Goal: Contribute content: Contribute content

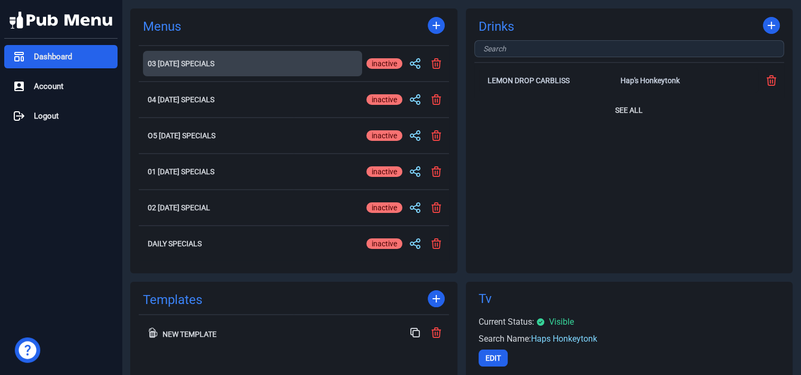
click at [182, 65] on h2 "03 [DATE] Specials" at bounding box center [253, 63] width 210 height 7
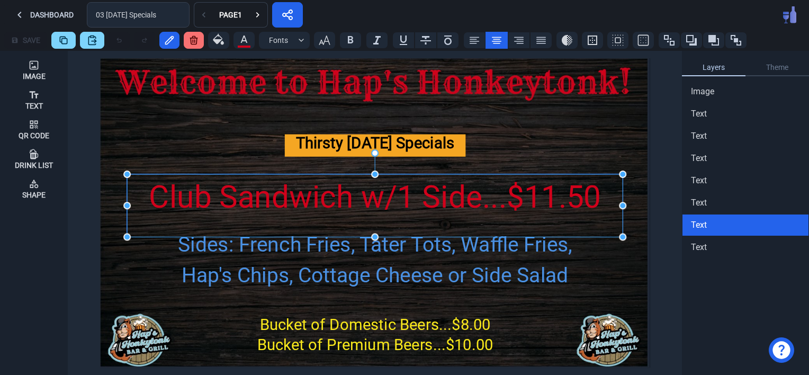
click at [201, 191] on div "Club Sandwich w/1 Side...$11.50" at bounding box center [374, 197] width 495 height 47
click at [222, 196] on div "Club Sandwich w/1 Side...$11.50" at bounding box center [374, 197] width 495 height 47
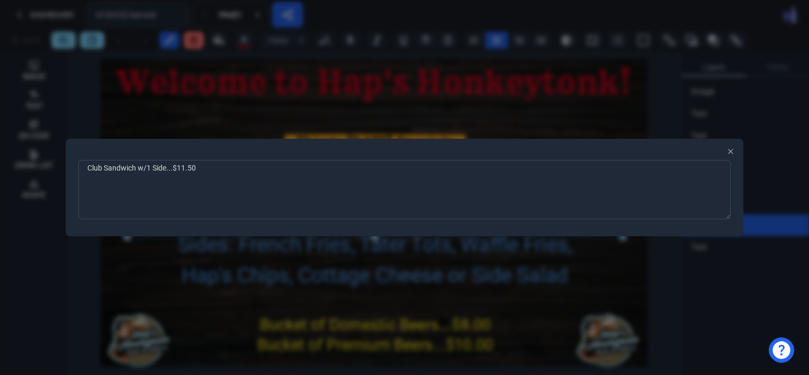
click at [214, 171] on textarea "Club Sandwich w/1 Side...$11.50" at bounding box center [404, 189] width 652 height 59
type textarea "C"
type textarea "Grilled Cheese Bacon Cheeseburger w/Fries...$12.95"
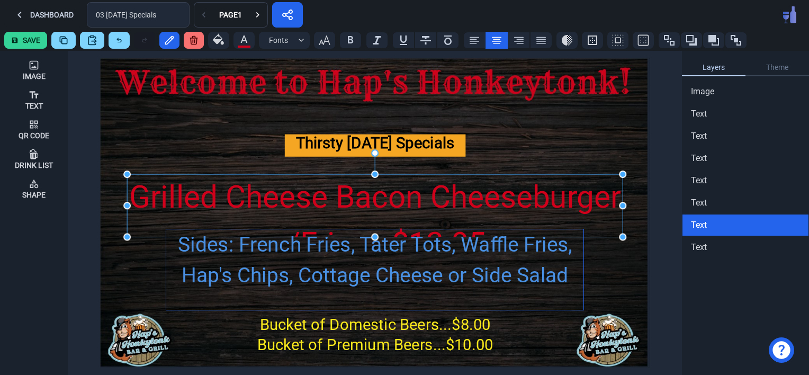
click at [292, 269] on div "Sides: French Fries, Tater Tots, Waffle Fries, Hap's Chips, Cottage Cheese or S…" at bounding box center [375, 260] width 418 height 62
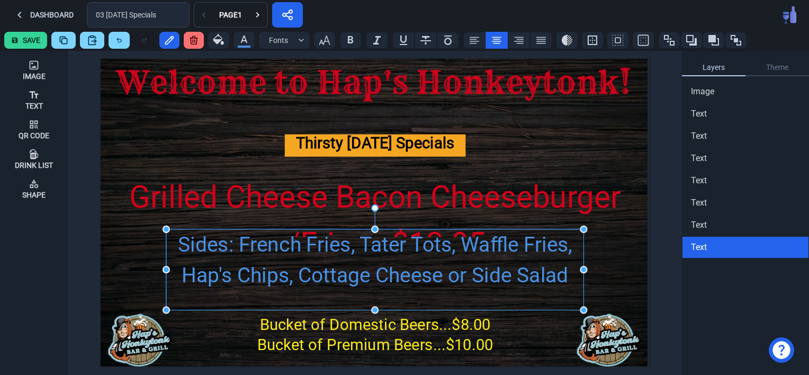
click at [303, 278] on div "Sides: French Fries, Tater Tots, Waffle Fries, Hap's Chips, Cottage Cheese or S…" at bounding box center [375, 260] width 418 height 62
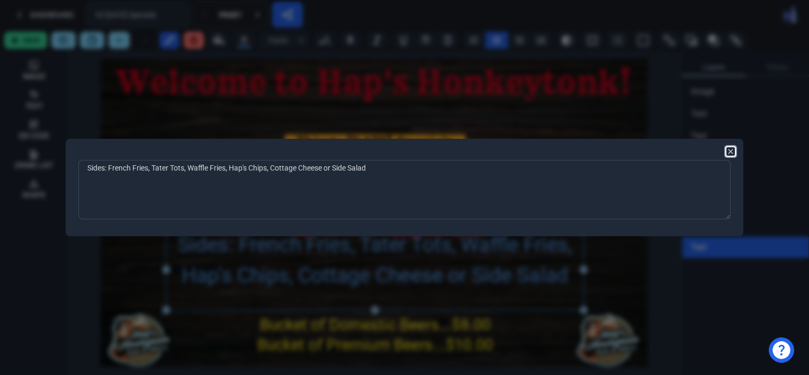
click at [732, 148] on icon "button" at bounding box center [730, 151] width 8 height 8
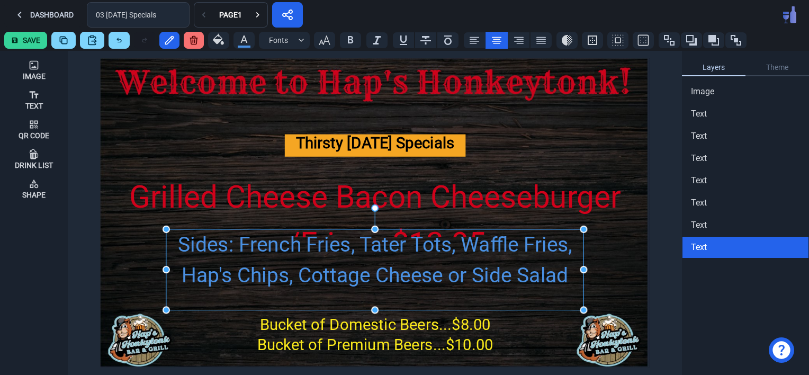
click at [432, 272] on div "Sides: French Fries, Tater Tots, Waffle Fries, Hap's Chips, Cottage Cheese or S…" at bounding box center [375, 260] width 418 height 62
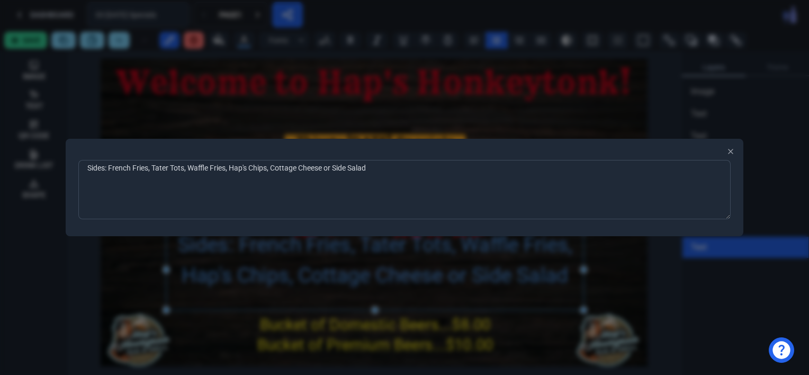
drag, startPoint x: 377, startPoint y: 171, endPoint x: 48, endPoint y: 163, distance: 328.8
click at [48, 163] on div "Sides: French Fries, Tater Tots, Waffle Fries, Hap's Chips, Cottage Cheese or S…" at bounding box center [404, 187] width 809 height 375
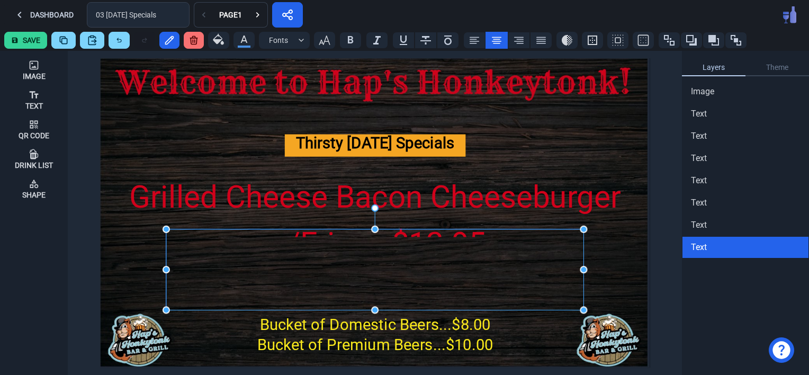
click at [525, 284] on div at bounding box center [375, 269] width 418 height 81
drag, startPoint x: 708, startPoint y: 247, endPoint x: 433, endPoint y: 272, distance: 275.9
click at [433, 272] on div at bounding box center [375, 269] width 418 height 81
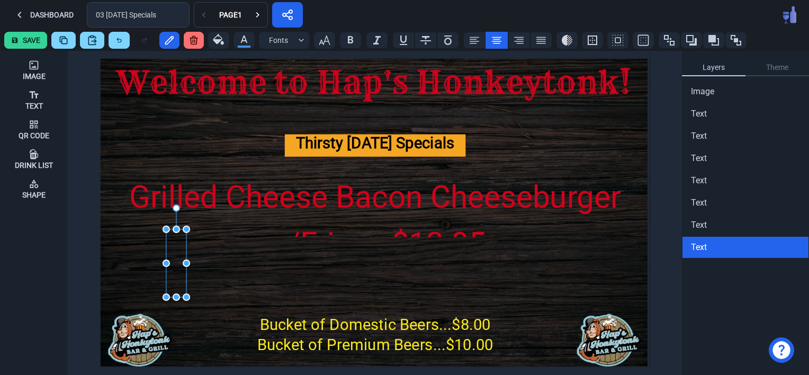
drag, startPoint x: 583, startPoint y: 309, endPoint x: 186, endPoint y: 296, distance: 397.2
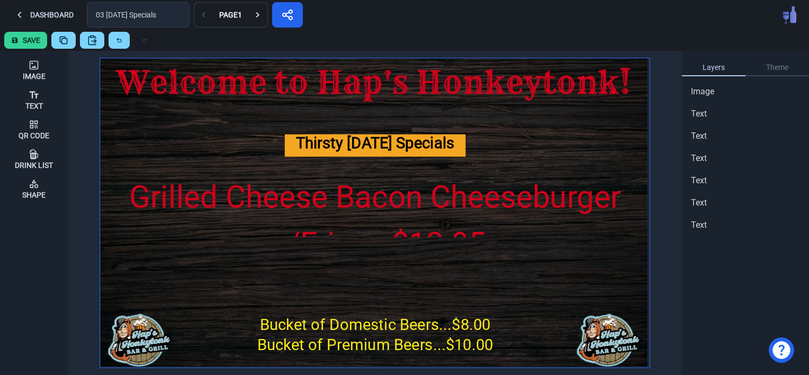
click at [225, 293] on img at bounding box center [374, 212] width 549 height 309
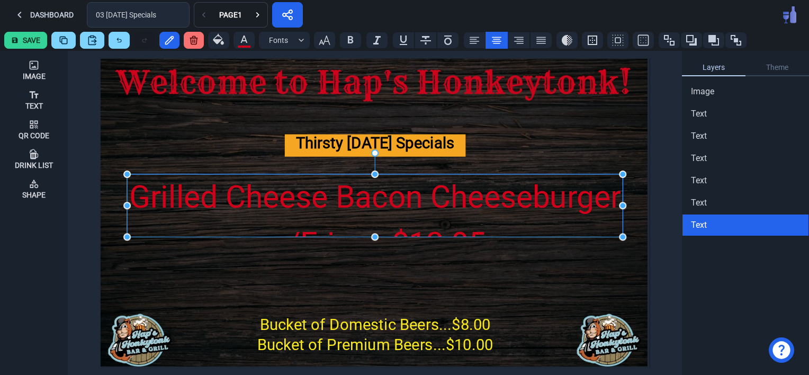
click at [322, 227] on div "Grilled Cheese Bacon Cheeseburger w/Fries...$12.95" at bounding box center [374, 220] width 495 height 93
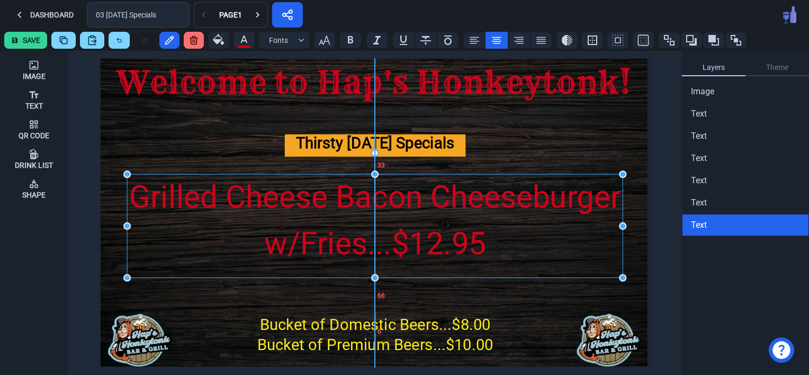
drag, startPoint x: 375, startPoint y: 238, endPoint x: 374, endPoint y: 279, distance: 40.8
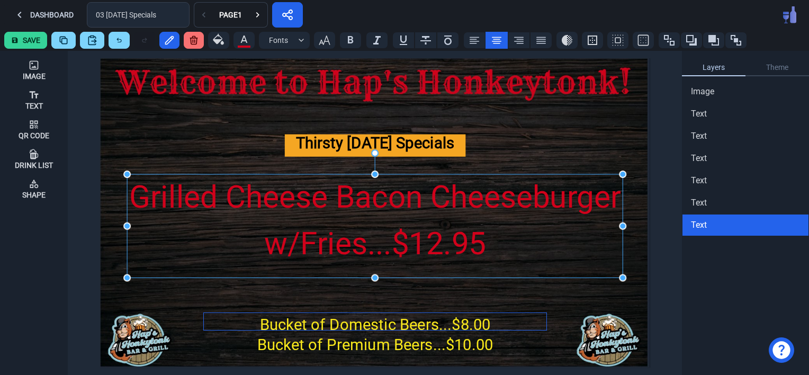
click at [348, 324] on div "Bucket of Domestic Beers...$8.00" at bounding box center [375, 324] width 342 height 23
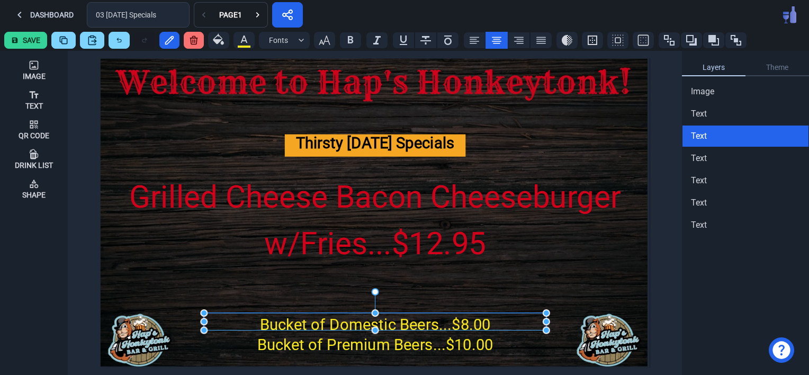
click at [348, 324] on div "Bucket of Domestic Beers...$8.00" at bounding box center [375, 324] width 342 height 23
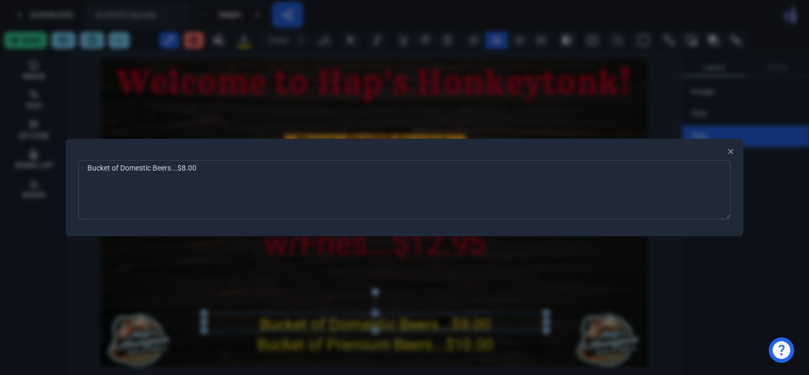
click at [210, 169] on textarea "Bucket of Domestic Beers...$8.00" at bounding box center [404, 189] width 652 height 59
type textarea "Bucket of Domestic Beers...$10.00"
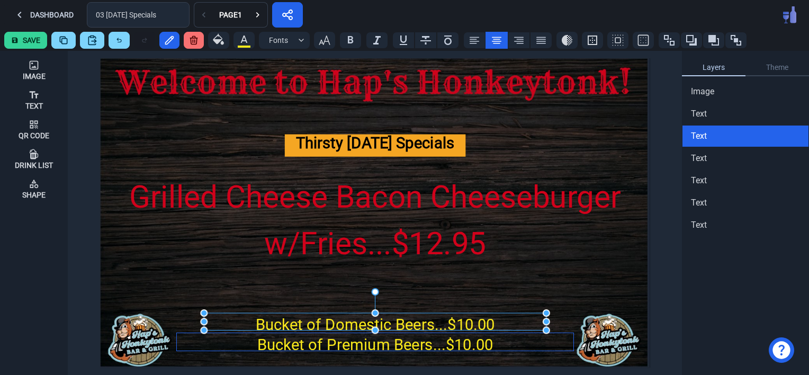
click at [342, 349] on div "Bucket of Premium Beers...$10.00" at bounding box center [375, 344] width 396 height 23
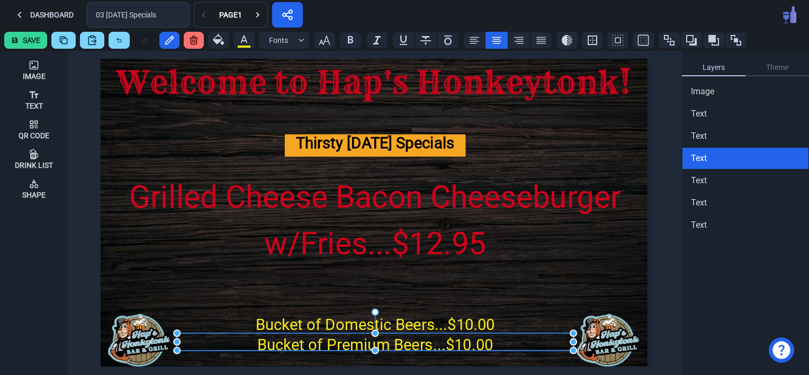
click at [342, 349] on div "Bucket of Premium Beers...$10.00" at bounding box center [375, 344] width 396 height 23
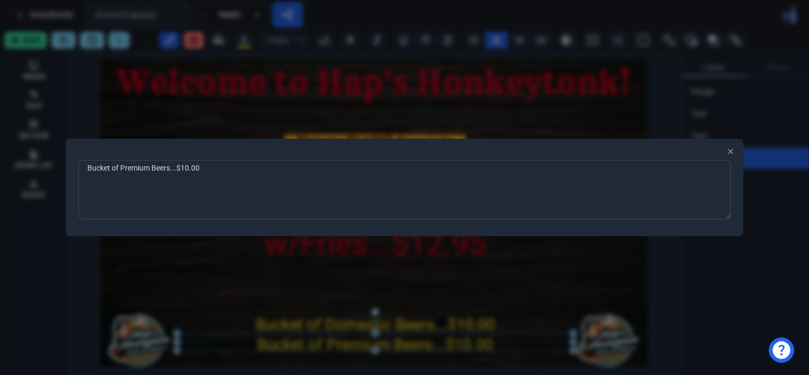
click at [207, 166] on textarea "Bucket of Premium Beers...$10.00" at bounding box center [404, 189] width 652 height 59
type textarea "Bucket of Premium Beers...$15.00"
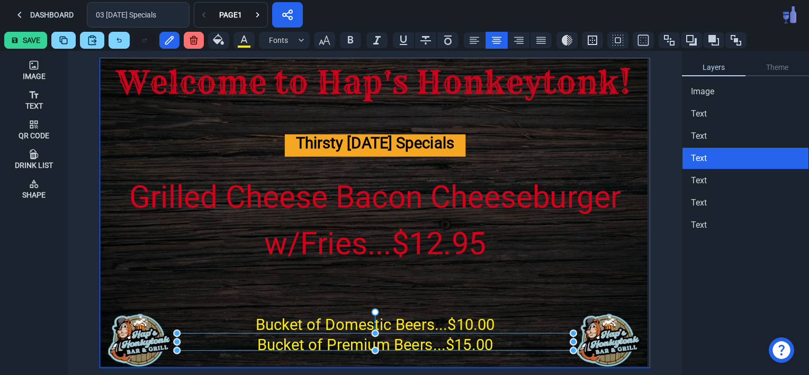
click at [179, 306] on img at bounding box center [374, 212] width 549 height 309
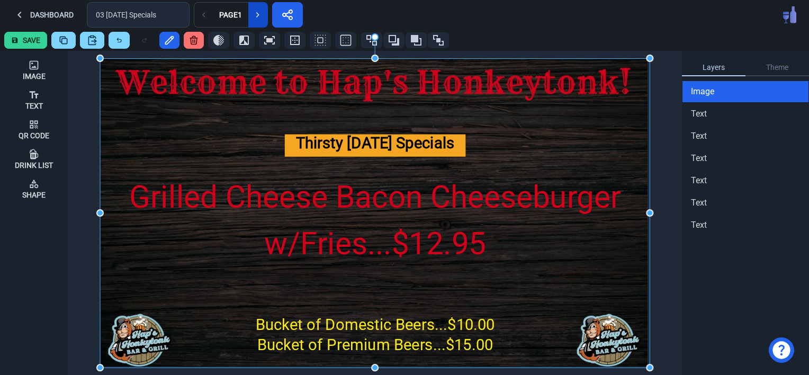
click at [255, 13] on icon at bounding box center [257, 15] width 11 height 11
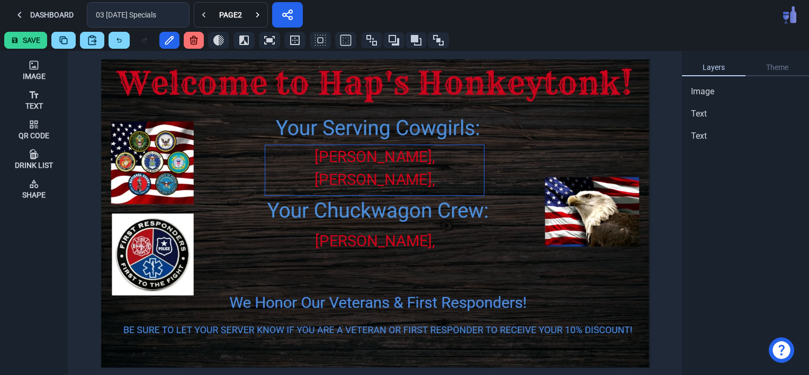
click at [341, 172] on div "[PERSON_NAME], [PERSON_NAME], [PERSON_NAME], [PERSON_NAME] & [PERSON_NAME]" at bounding box center [374, 203] width 219 height 116
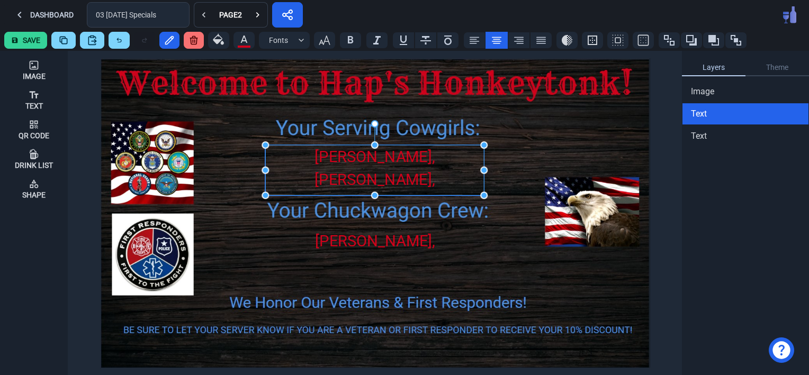
click at [341, 172] on div "[PERSON_NAME], [PERSON_NAME], [PERSON_NAME], [PERSON_NAME] & [PERSON_NAME]" at bounding box center [374, 203] width 219 height 116
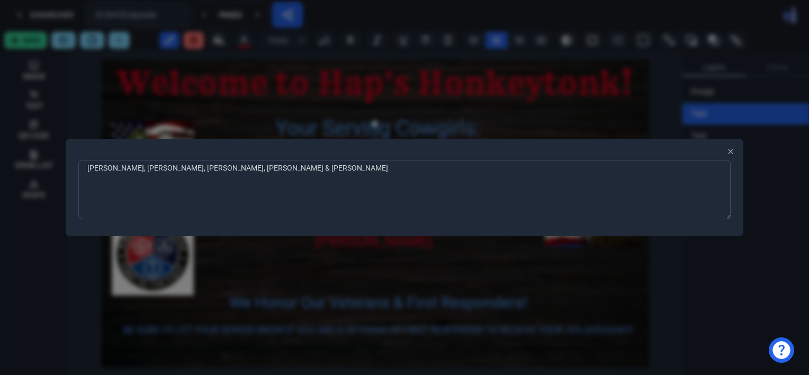
click at [215, 169] on textarea "[PERSON_NAME], [PERSON_NAME], [PERSON_NAME], [PERSON_NAME] & [PERSON_NAME]" at bounding box center [404, 189] width 652 height 59
type textarea "[PERSON_NAME], [PERSON_NAME] & [PERSON_NAME]"
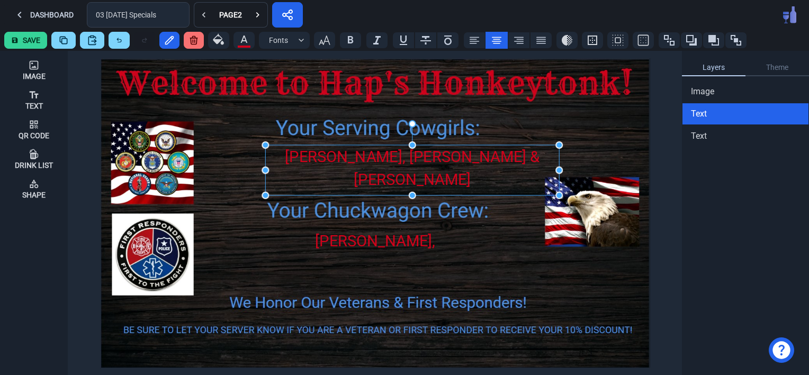
drag, startPoint x: 484, startPoint y: 170, endPoint x: 559, endPoint y: 166, distance: 75.3
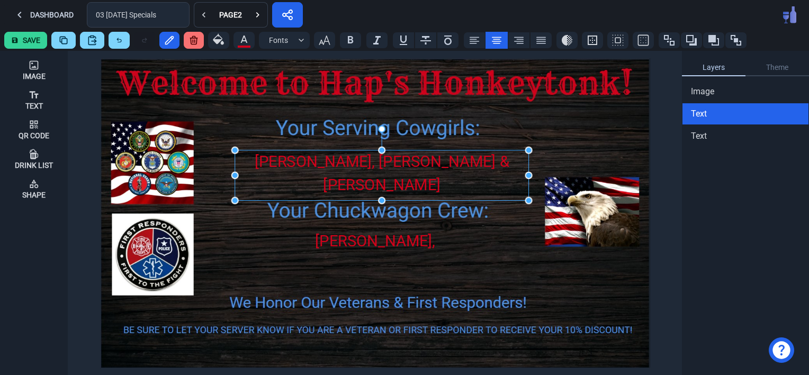
drag, startPoint x: 435, startPoint y: 156, endPoint x: 404, endPoint y: 162, distance: 31.3
click at [404, 162] on div "[PERSON_NAME], [PERSON_NAME] & [PERSON_NAME]" at bounding box center [382, 173] width 294 height 47
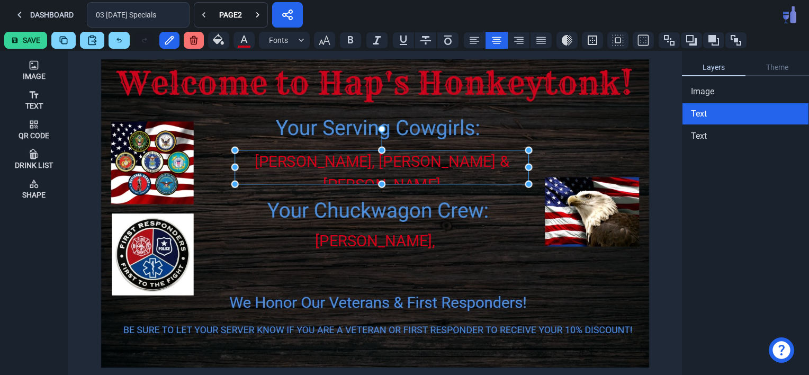
drag, startPoint x: 381, startPoint y: 203, endPoint x: 381, endPoint y: 186, distance: 16.4
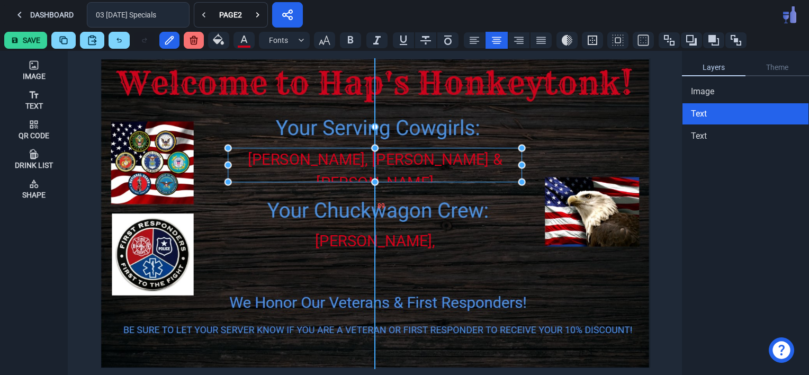
drag, startPoint x: 404, startPoint y: 161, endPoint x: 396, endPoint y: 159, distance: 8.2
click at [396, 159] on div "[PERSON_NAME], [PERSON_NAME] & [PERSON_NAME]" at bounding box center [375, 171] width 294 height 47
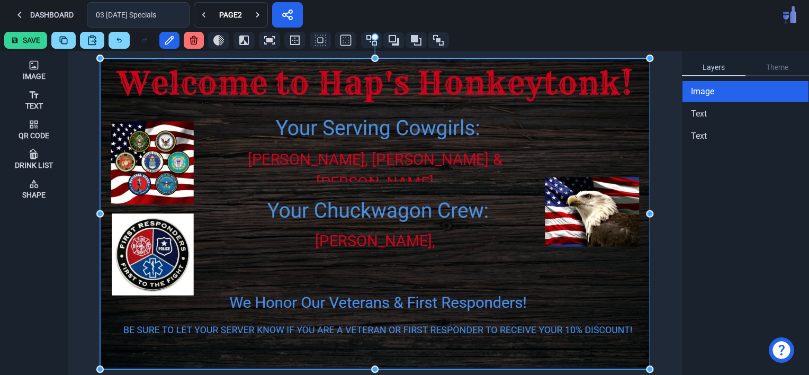
click at [486, 270] on img at bounding box center [374, 213] width 549 height 311
click at [256, 19] on icon at bounding box center [257, 15] width 11 height 11
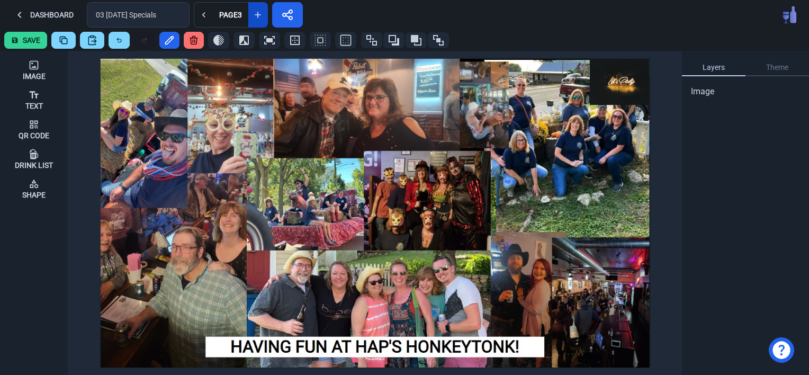
click at [256, 19] on icon at bounding box center [257, 15] width 11 height 11
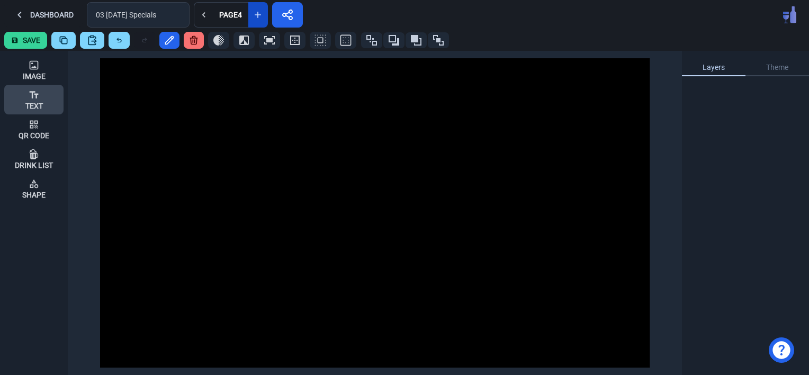
click at [34, 95] on icon at bounding box center [34, 94] width 11 height 11
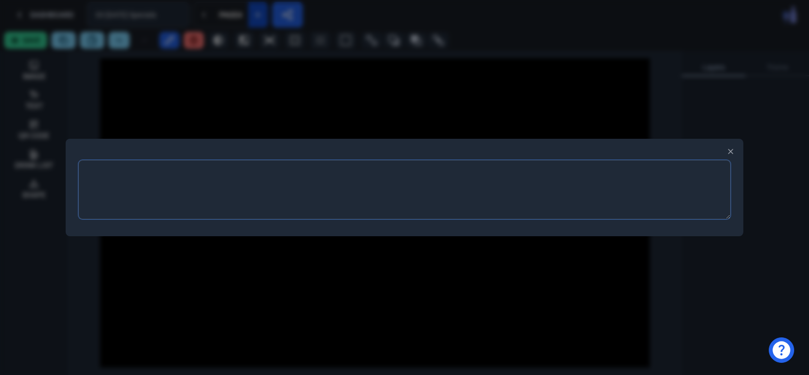
click at [114, 209] on textarea at bounding box center [404, 189] width 652 height 59
type textarea "w"
type textarea "WE WILL BE SERVING"
click at [197, 273] on div at bounding box center [404, 187] width 809 height 375
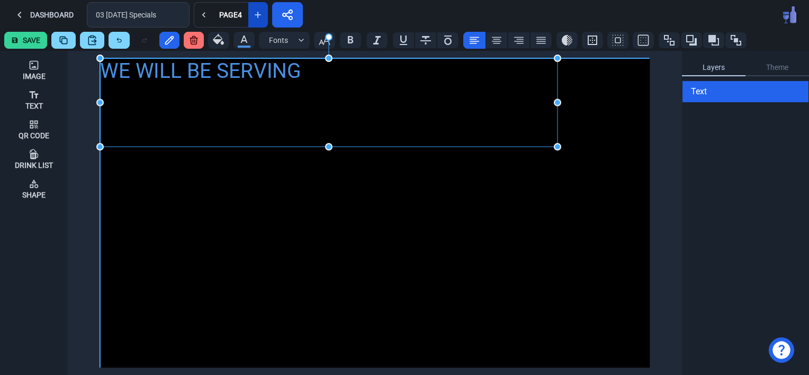
drag, startPoint x: 145, startPoint y: 75, endPoint x: 559, endPoint y: 146, distance: 420.6
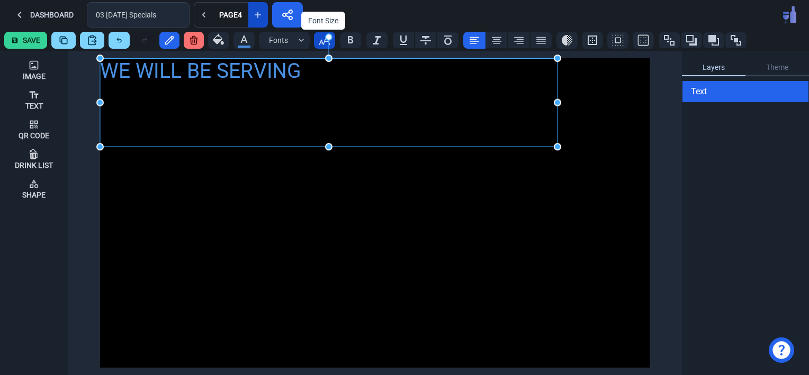
click at [318, 40] on icon "button" at bounding box center [324, 40] width 13 height 13
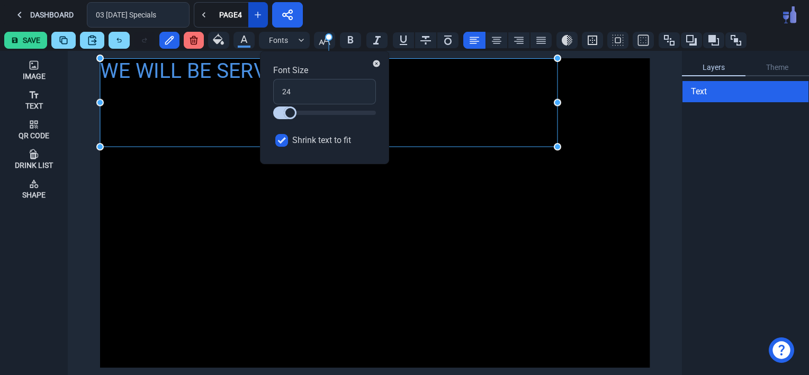
click at [280, 141] on input "Shrink text to fit" at bounding box center [281, 140] width 13 height 13
checkbox input "false"
drag, startPoint x: 291, startPoint y: 92, endPoint x: 277, endPoint y: 89, distance: 14.0
click at [277, 89] on input "24" at bounding box center [324, 91] width 103 height 25
type input "3"
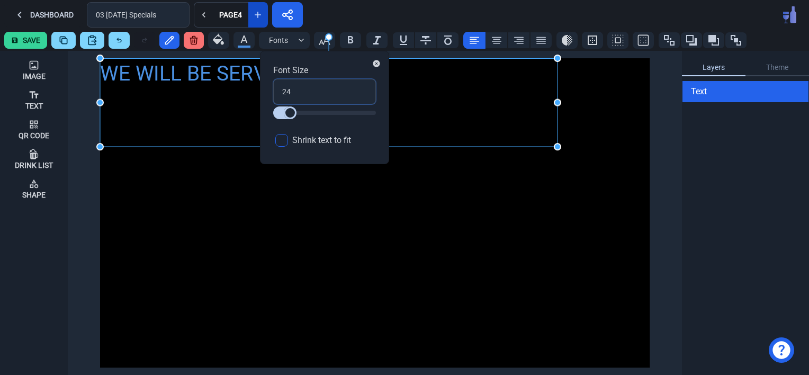
type input "3"
type input "36"
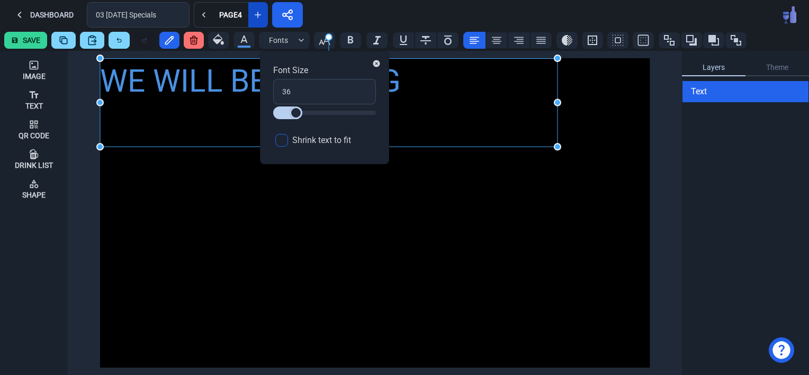
click at [225, 233] on div "WE WILL BE SERVING" at bounding box center [374, 212] width 549 height 309
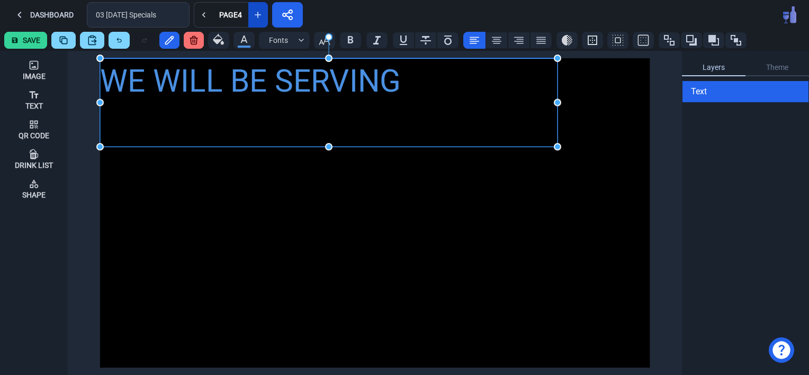
click at [167, 73] on div "WE WILL BE SERVING" at bounding box center [328, 81] width 457 height 47
click at [493, 40] on icon at bounding box center [496, 40] width 13 height 13
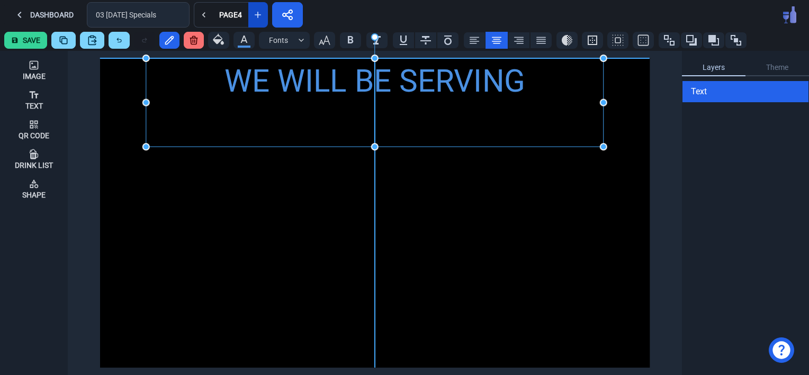
drag, startPoint x: 267, startPoint y: 84, endPoint x: 312, endPoint y: 85, distance: 44.5
click at [312, 85] on div "WE WILL BE SERVING" at bounding box center [374, 81] width 457 height 47
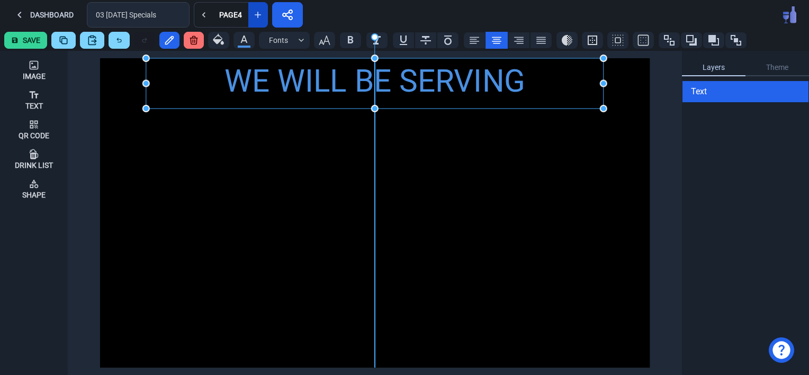
drag, startPoint x: 375, startPoint y: 148, endPoint x: 372, endPoint y: 109, distance: 39.3
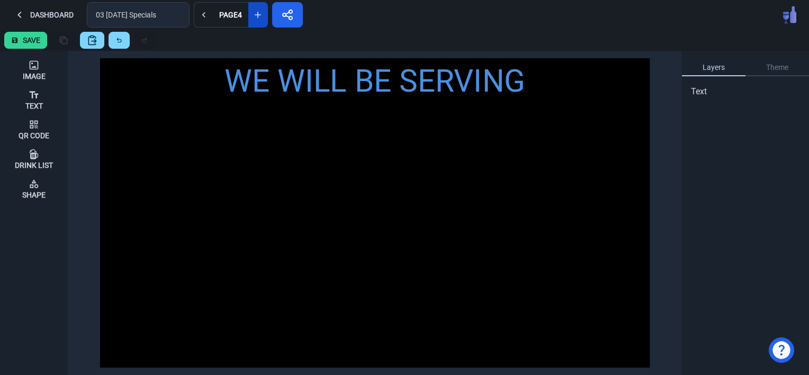
click at [382, 196] on div "WE WILL BE SERVING" at bounding box center [374, 212] width 549 height 309
click at [33, 101] on div "Text" at bounding box center [33, 99] width 17 height 29
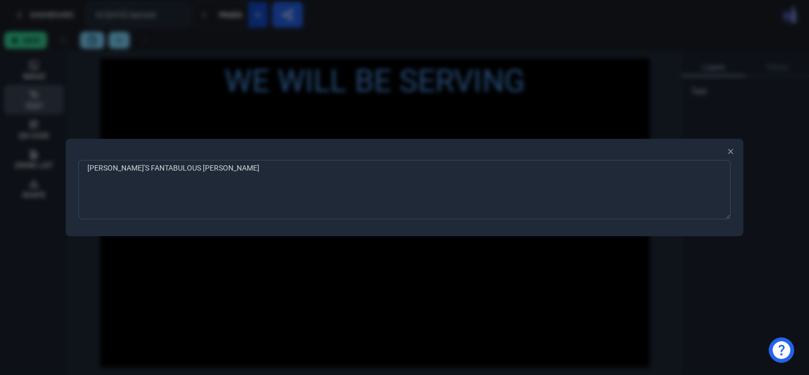
type textarea "[PERSON_NAME]'S FANTABULOUS FRIED CHICKEN"
click at [137, 290] on div at bounding box center [404, 187] width 809 height 375
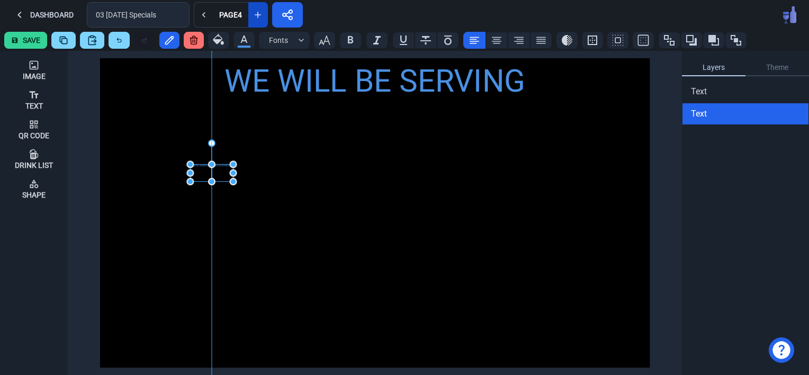
drag, startPoint x: 114, startPoint y: 64, endPoint x: 202, endPoint y: 169, distance: 137.6
click at [202, 169] on div "[PERSON_NAME]'S FANTABULOUS FRIED CHICKEN" at bounding box center [211, 172] width 43 height 17
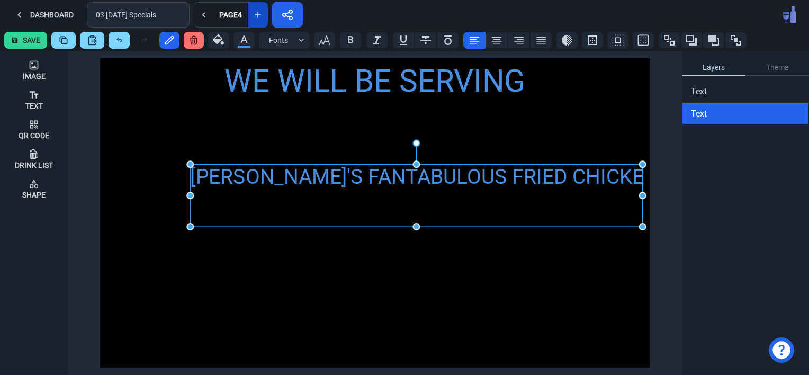
drag, startPoint x: 233, startPoint y: 183, endPoint x: 642, endPoint y: 228, distance: 411.1
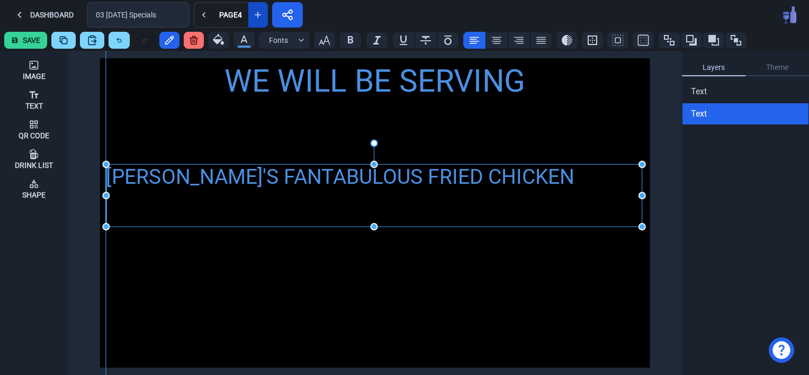
drag, startPoint x: 188, startPoint y: 193, endPoint x: 104, endPoint y: 159, distance: 90.7
click at [326, 40] on icon "button" at bounding box center [324, 40] width 13 height 13
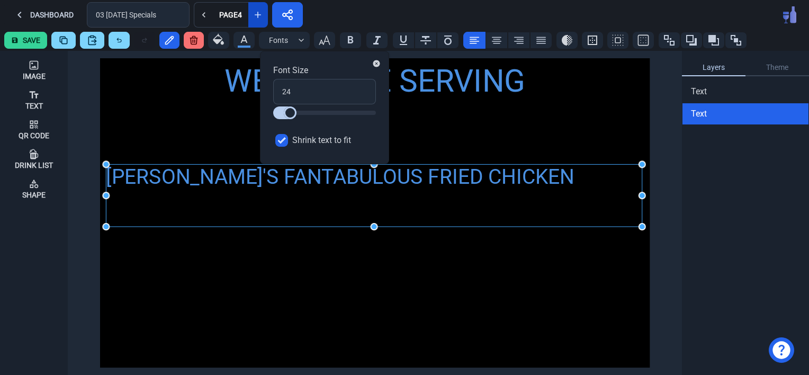
click at [277, 139] on input "Shrink text to fit" at bounding box center [281, 140] width 13 height 13
checkbox input "false"
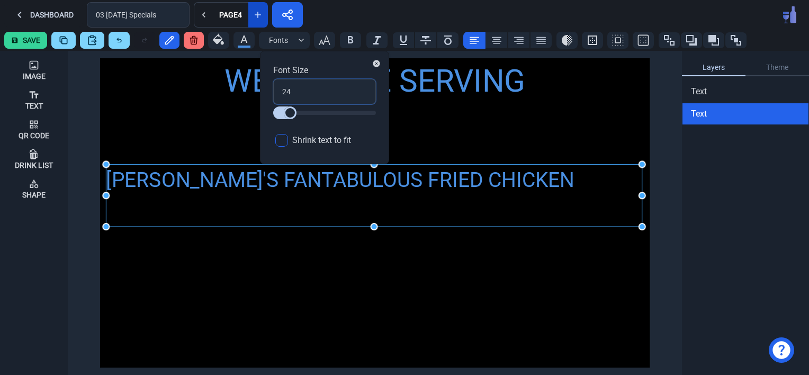
drag, startPoint x: 295, startPoint y: 93, endPoint x: 276, endPoint y: 93, distance: 19.6
click at [276, 93] on input "24" at bounding box center [324, 91] width 103 height 25
type input "3"
type input "36"
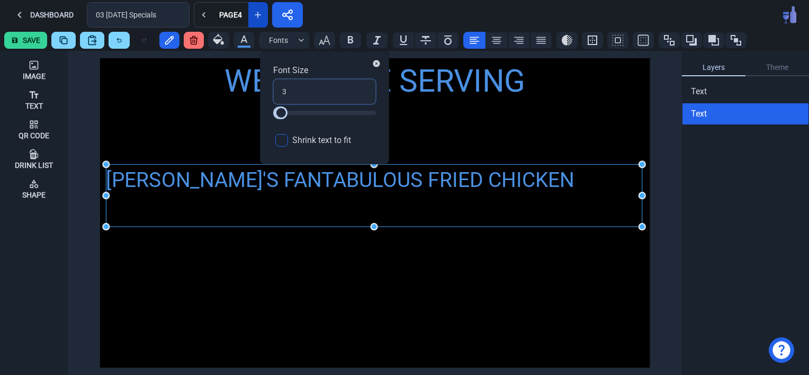
type input "36"
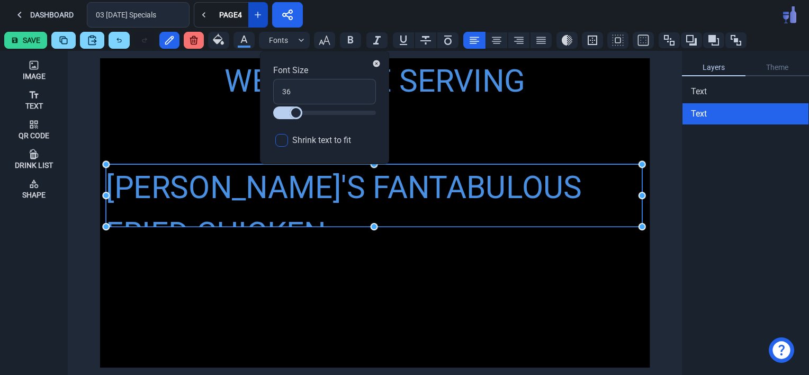
click at [291, 202] on div "[PERSON_NAME]'S FANTABULOUS FRIED CHICKEN" at bounding box center [374, 210] width 536 height 93
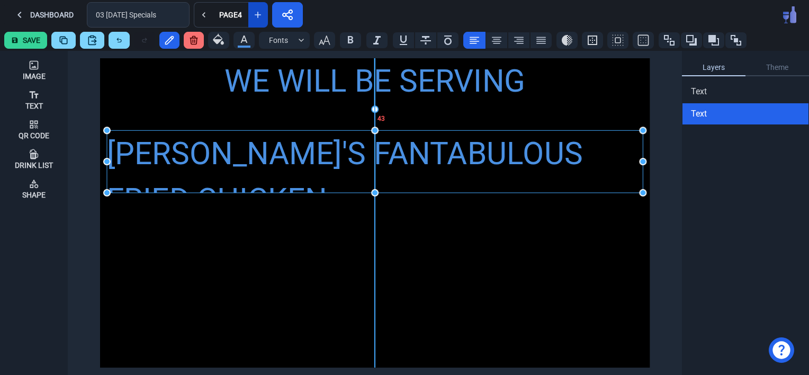
drag, startPoint x: 258, startPoint y: 192, endPoint x: 259, endPoint y: 158, distance: 33.9
click at [259, 158] on div "[PERSON_NAME]'S FANTABULOUS FRIED CHICKEN" at bounding box center [375, 176] width 536 height 93
click at [265, 252] on div "WE WILL BE SERVING [PERSON_NAME]'S FANTABULOUS FRIED CHICKEN" at bounding box center [374, 212] width 549 height 309
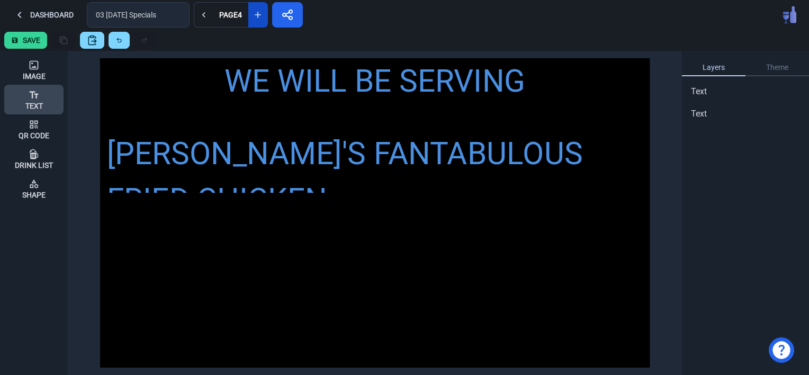
click at [33, 100] on icon at bounding box center [34, 94] width 11 height 11
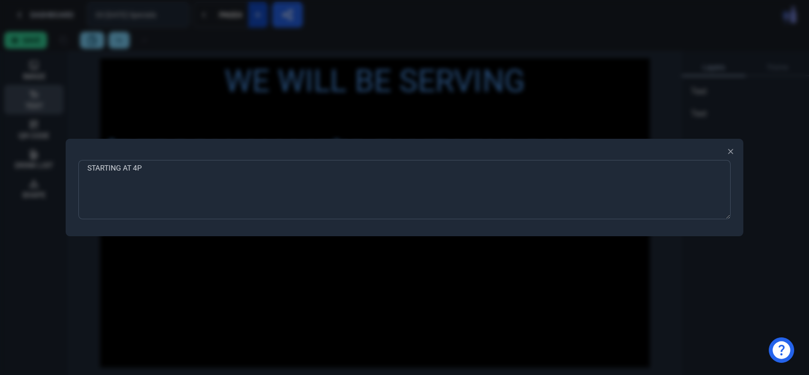
type textarea "STARTING AT 4PM"
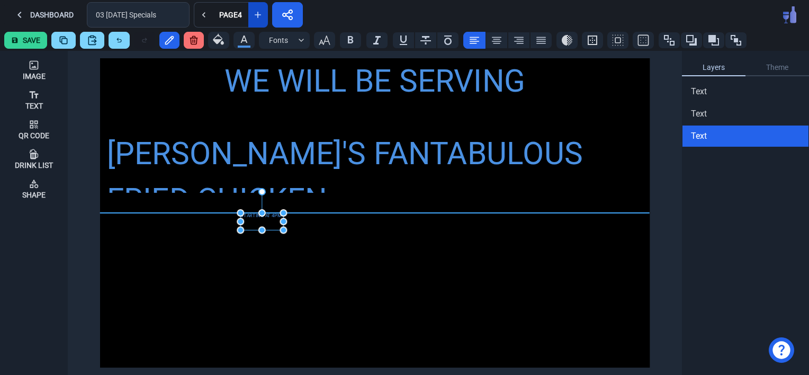
drag, startPoint x: 115, startPoint y: 65, endPoint x: 255, endPoint y: 222, distance: 211.1
click at [255, 222] on div "STARTING AT 4PM" at bounding box center [261, 221] width 43 height 17
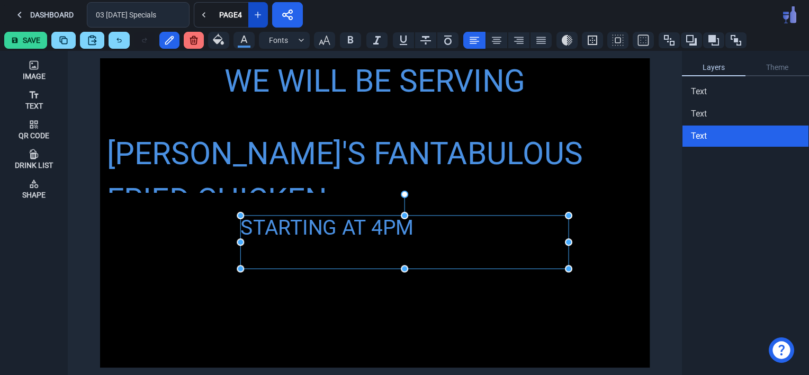
drag, startPoint x: 282, startPoint y: 231, endPoint x: 567, endPoint y: 267, distance: 287.6
click at [493, 38] on icon at bounding box center [496, 40] width 13 height 13
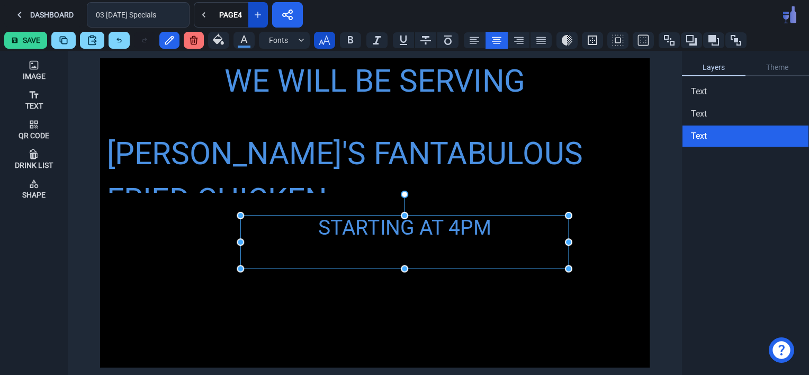
click at [322, 43] on icon "button" at bounding box center [324, 40] width 11 height 10
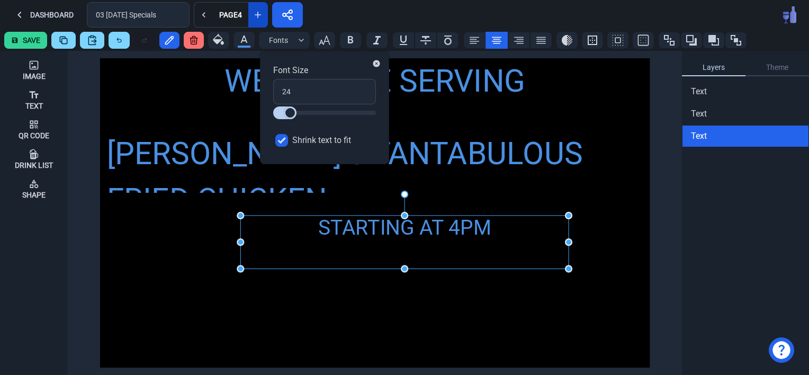
click at [283, 140] on input "Shrink text to fit" at bounding box center [281, 140] width 13 height 13
checkbox input "false"
drag, startPoint x: 295, startPoint y: 93, endPoint x: 275, endPoint y: 91, distance: 20.2
click at [275, 91] on input "24" at bounding box center [324, 91] width 103 height 25
type input "3"
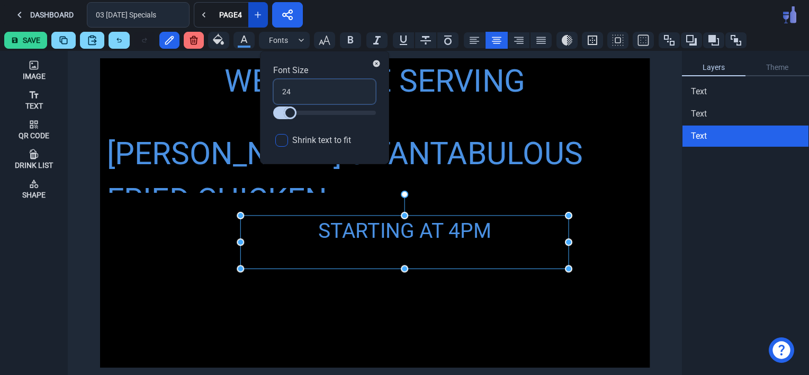
type input "3"
type input "36"
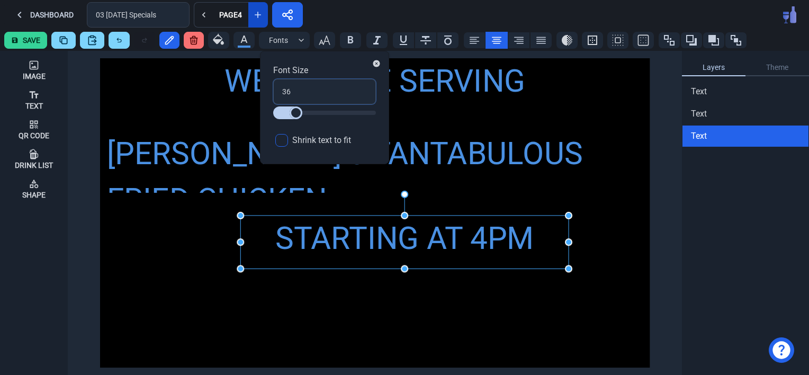
type input "36"
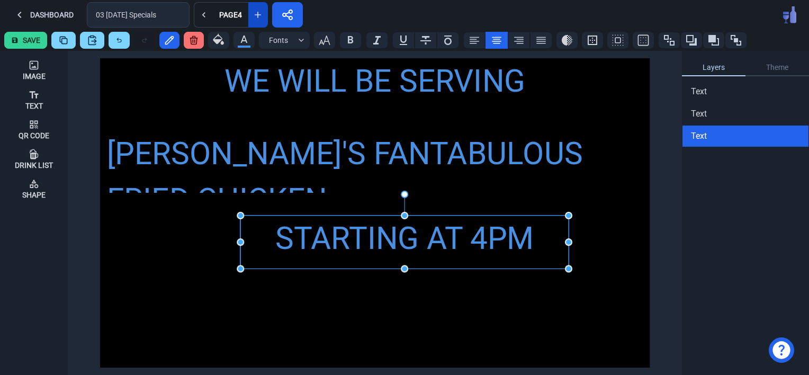
click at [403, 254] on div "STARTING AT 4PM" at bounding box center [404, 238] width 328 height 47
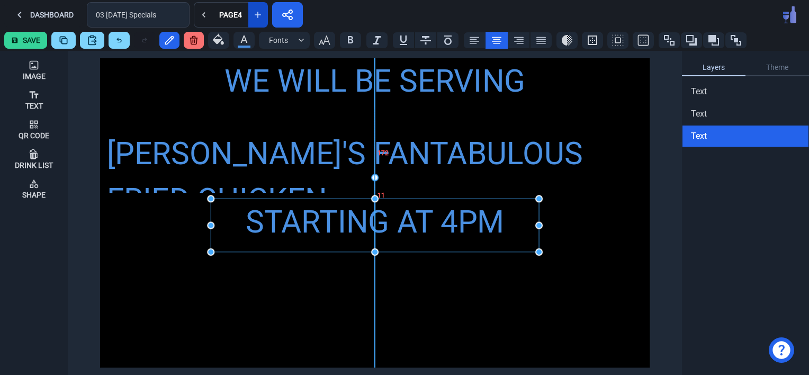
drag, startPoint x: 413, startPoint y: 245, endPoint x: 383, endPoint y: 228, distance: 34.1
click at [383, 228] on div "STARTING AT 4PM" at bounding box center [375, 221] width 328 height 47
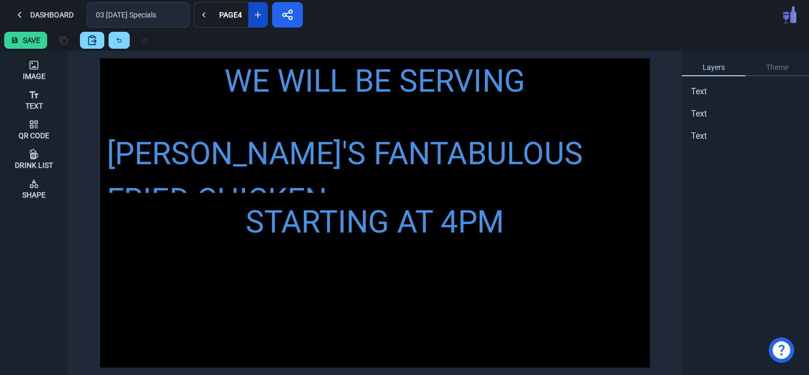
click at [389, 310] on div "WE WILL BE SERVING [PERSON_NAME]'S FANTABULOUS FRIED CHICKEN STARTING AT 4PM" at bounding box center [374, 212] width 549 height 309
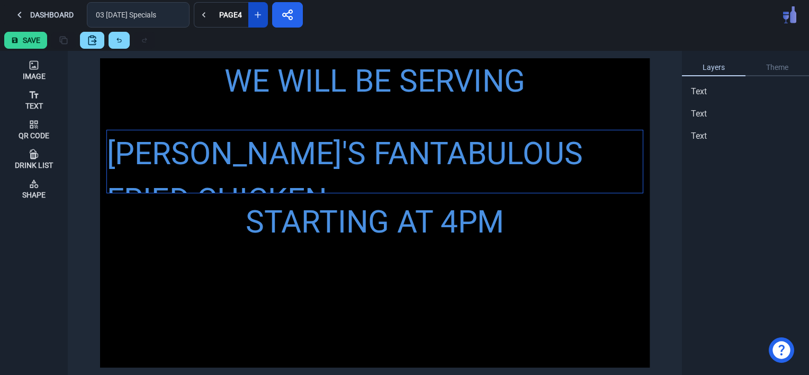
click at [318, 148] on div "[PERSON_NAME]'S FANTABULOUS FRIED CHICKEN" at bounding box center [375, 176] width 536 height 93
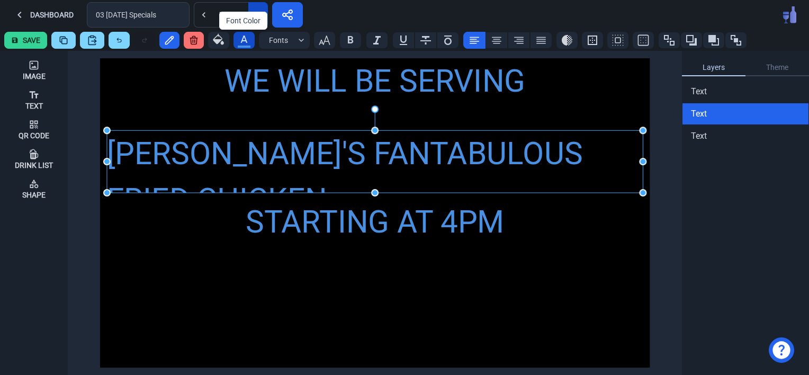
click at [244, 39] on icon "button" at bounding box center [244, 38] width 7 height 7
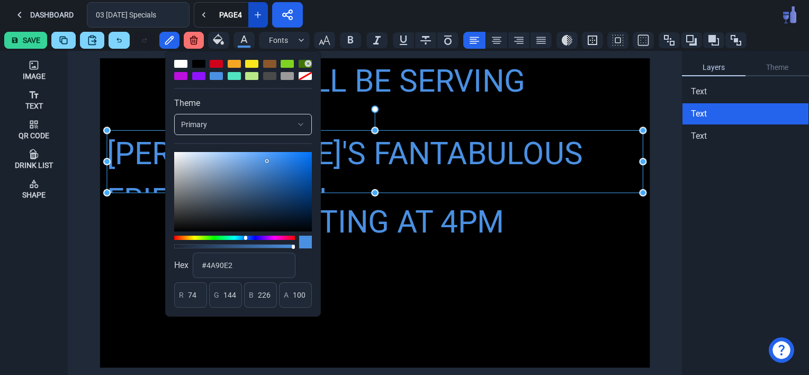
click at [251, 60] on div at bounding box center [251, 64] width 13 height 8
type input "248"
type input "231"
type input "28"
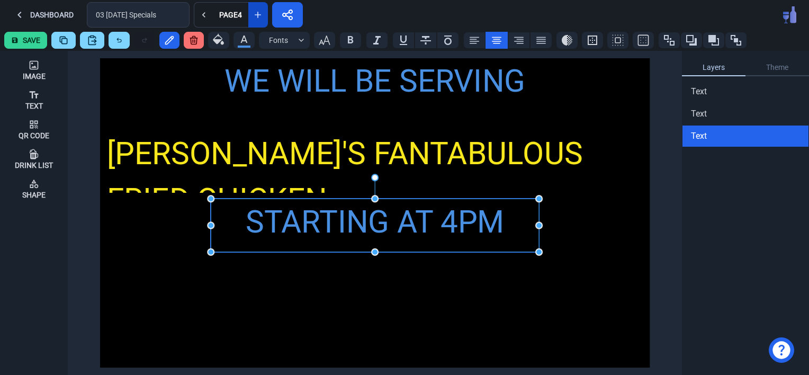
click at [371, 220] on div "STARTING AT 4PM" at bounding box center [375, 221] width 328 height 47
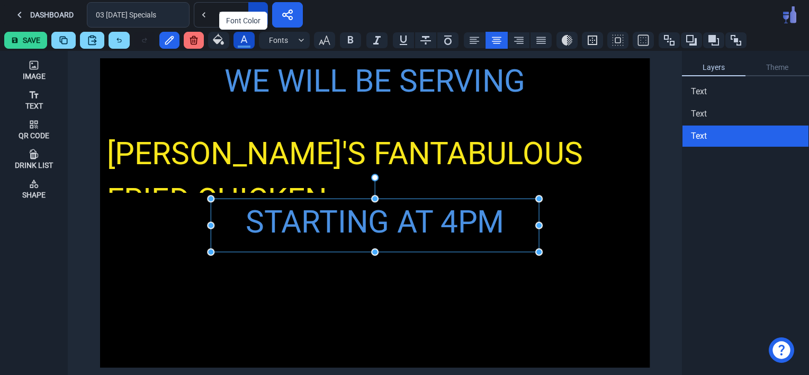
click at [238, 38] on icon "button" at bounding box center [244, 39] width 13 height 13
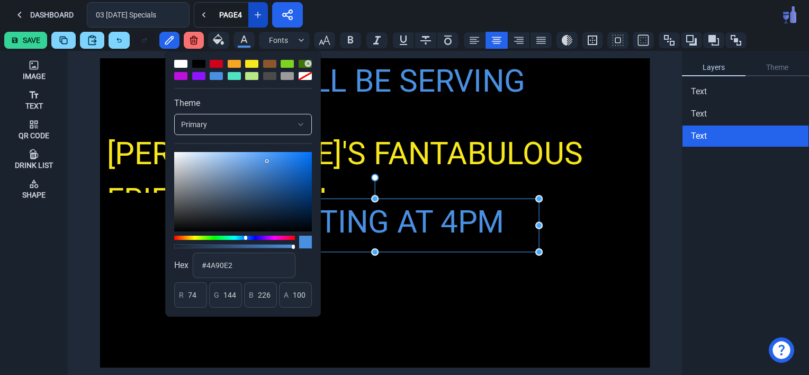
click at [213, 64] on div at bounding box center [216, 64] width 13 height 8
type input "208"
type input "2"
type input "27"
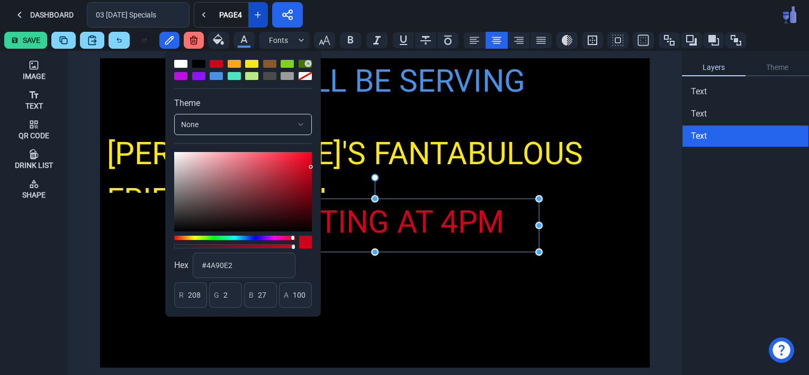
click at [394, 294] on div "WE WILL BE SERVING [PERSON_NAME]'S FANTABULOUS FRIED CHICKEN STARTING AT 4PM" at bounding box center [374, 212] width 549 height 309
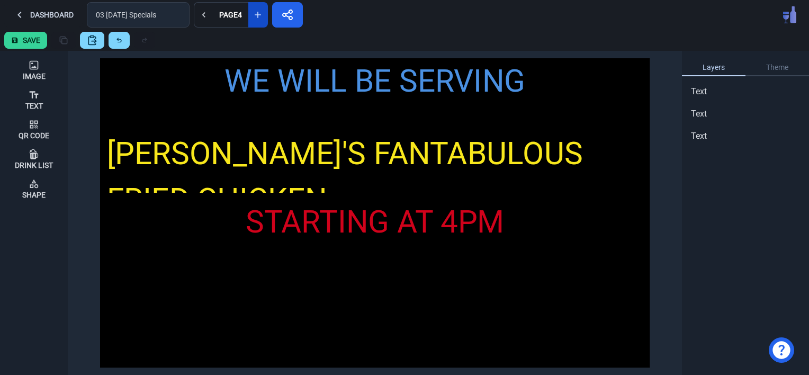
click at [24, 40] on button "Save" at bounding box center [25, 40] width 43 height 17
click at [56, 11] on button "Dashboard" at bounding box center [43, 14] width 78 height 25
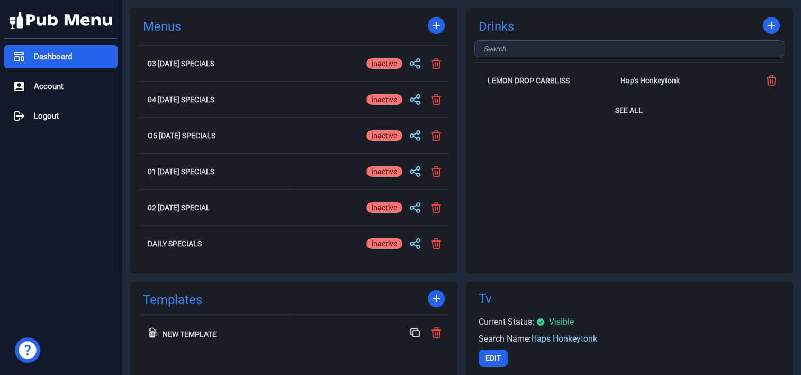
click at [388, 61] on div "active" at bounding box center [381, 63] width 30 height 11
click at [388, 61] on input "active inactive" at bounding box center [384, 63] width 36 height 13
checkbox input "true"
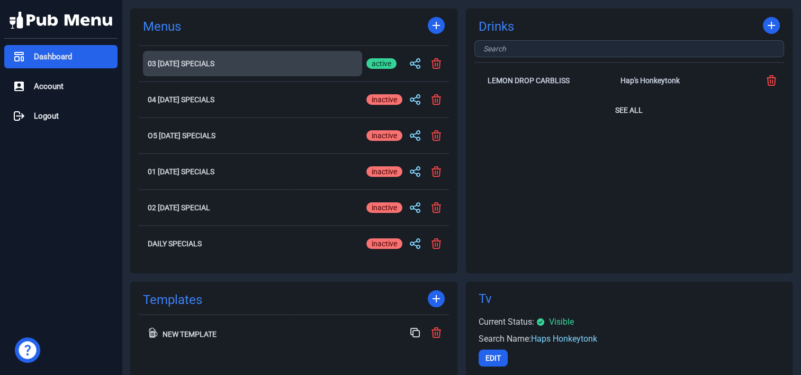
click at [202, 56] on button "03 [DATE] Specials" at bounding box center [252, 63] width 219 height 25
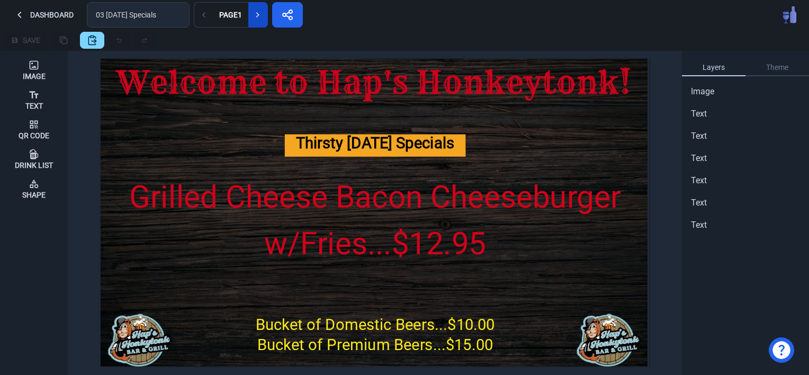
click at [256, 23] on button at bounding box center [258, 14] width 20 height 25
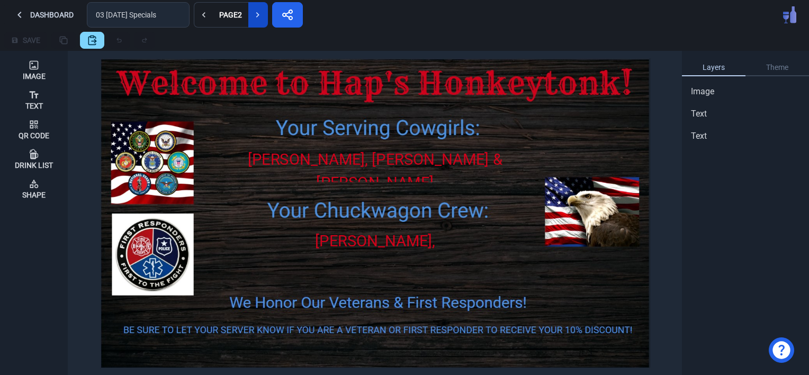
click at [256, 23] on button at bounding box center [258, 14] width 20 height 25
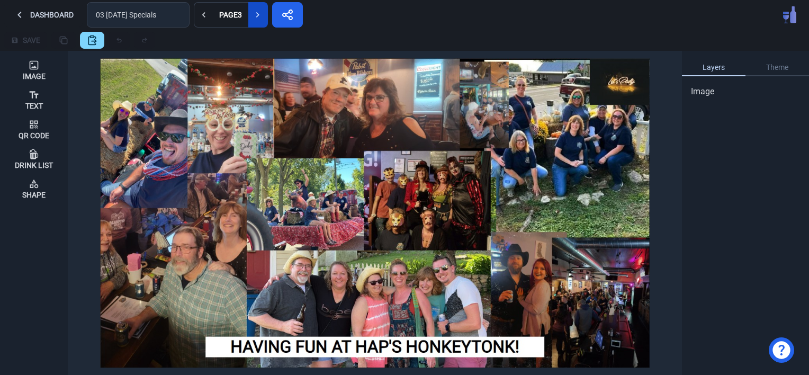
click at [256, 23] on button at bounding box center [258, 14] width 20 height 25
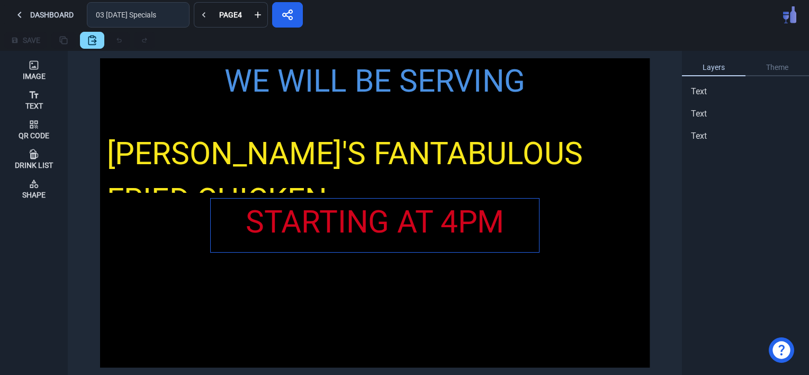
click at [438, 220] on div "STARTING AT 4PM" at bounding box center [375, 221] width 328 height 47
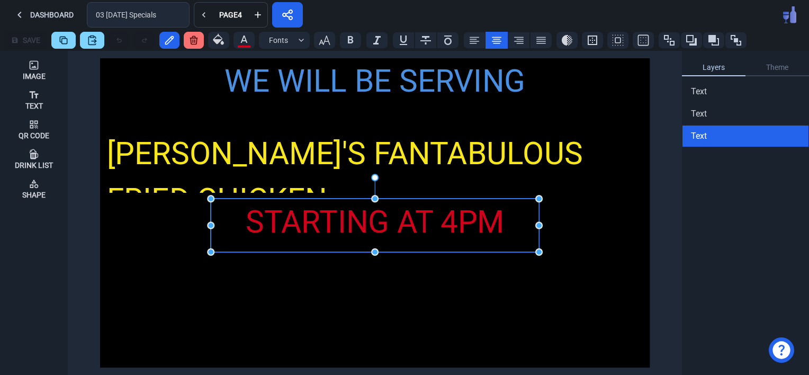
click at [438, 220] on div "STARTING AT 4PM" at bounding box center [375, 221] width 328 height 47
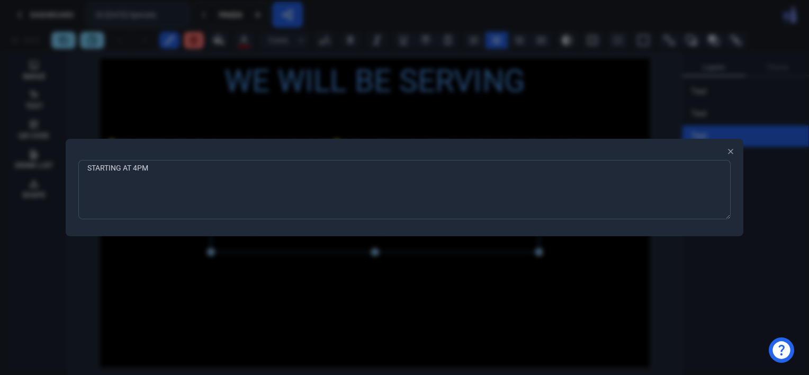
click at [179, 174] on textarea "STARTING AT 4PM" at bounding box center [404, 189] width 652 height 59
type textarea "STARTING AT 4PM!!"
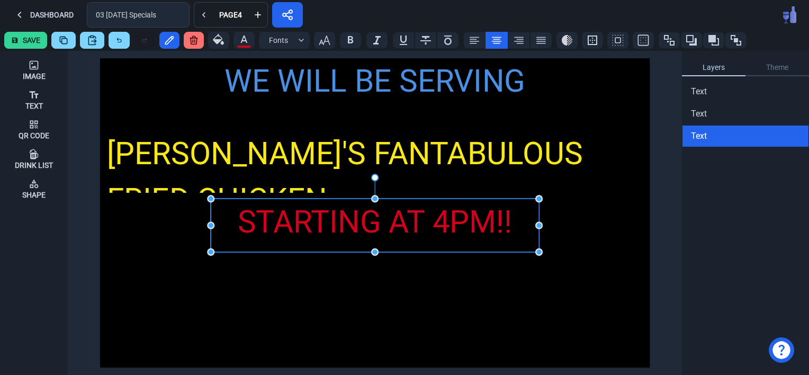
click at [301, 226] on div "STARTING AT 4PM!!" at bounding box center [375, 221] width 328 height 47
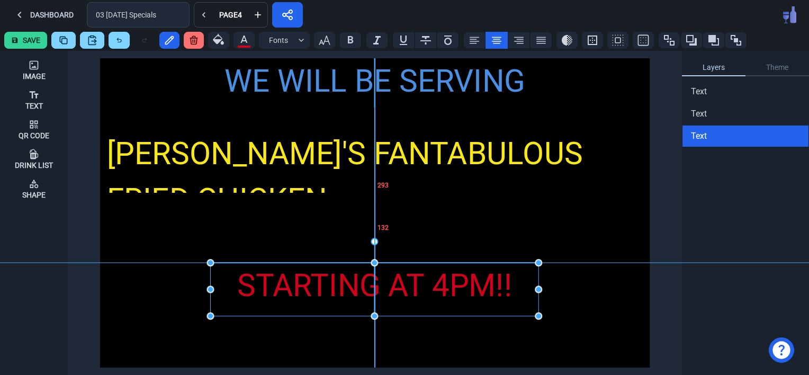
drag, startPoint x: 303, startPoint y: 220, endPoint x: 301, endPoint y: 284, distance: 63.6
click at [301, 284] on div "STARTING AT 4PM!!" at bounding box center [374, 286] width 328 height 47
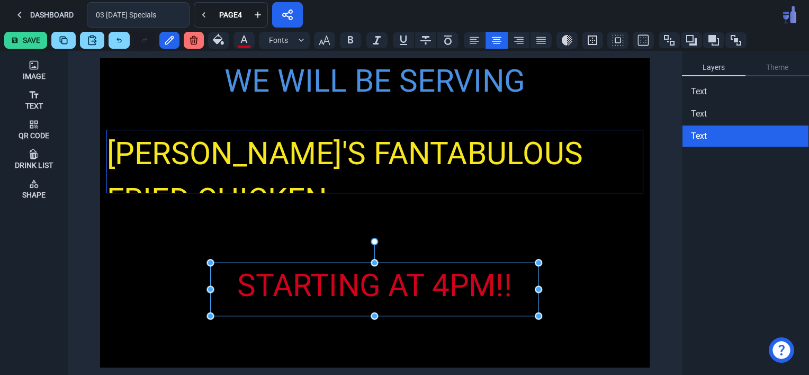
click at [330, 151] on div "[PERSON_NAME]'S FANTABULOUS FRIED CHICKEN" at bounding box center [375, 176] width 536 height 93
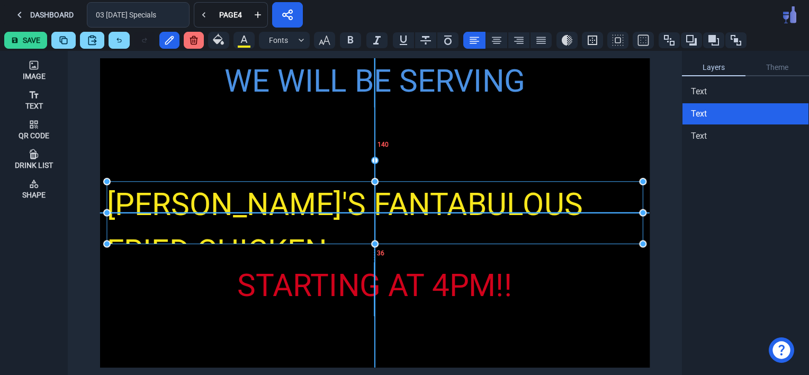
drag, startPoint x: 330, startPoint y: 150, endPoint x: 330, endPoint y: 199, distance: 48.7
click at [330, 199] on div "[PERSON_NAME]'S FANTABULOUS FRIED CHICKEN" at bounding box center [375, 228] width 536 height 93
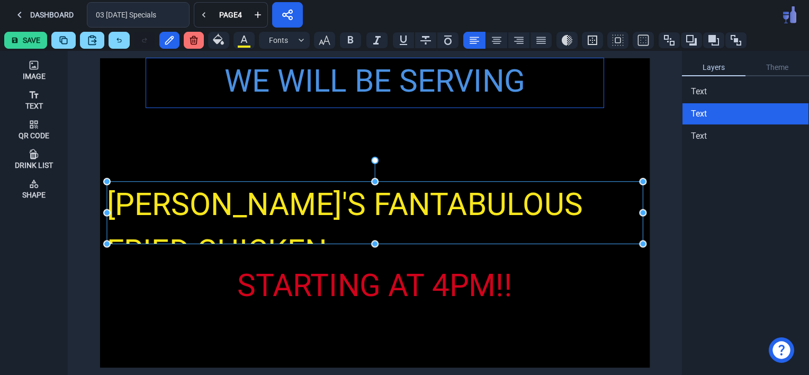
click at [330, 82] on div "WE WILL BE SERVING" at bounding box center [374, 81] width 457 height 47
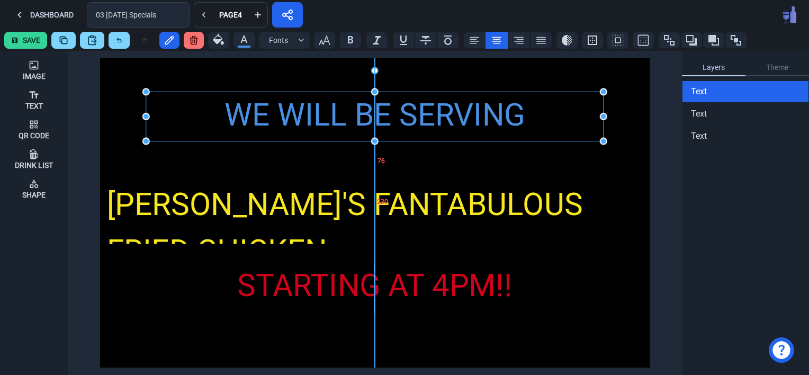
drag, startPoint x: 330, startPoint y: 82, endPoint x: 332, endPoint y: 113, distance: 31.3
click at [332, 113] on div "WE WILL BE SERVING" at bounding box center [374, 115] width 457 height 47
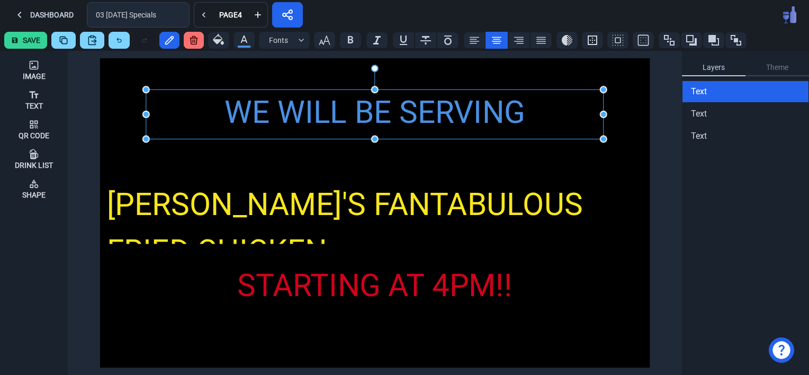
click at [351, 341] on div "WE WILL BE SERVING [PERSON_NAME]'S FANTABULOUS FRIED CHICKEN STARTING AT 4PM!!" at bounding box center [374, 212] width 549 height 309
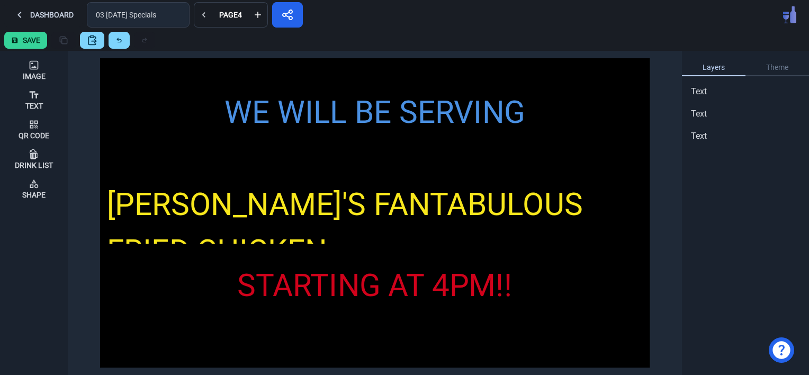
click at [29, 40] on button "Save" at bounding box center [25, 40] width 43 height 17
